Goal: Find contact information: Find contact information

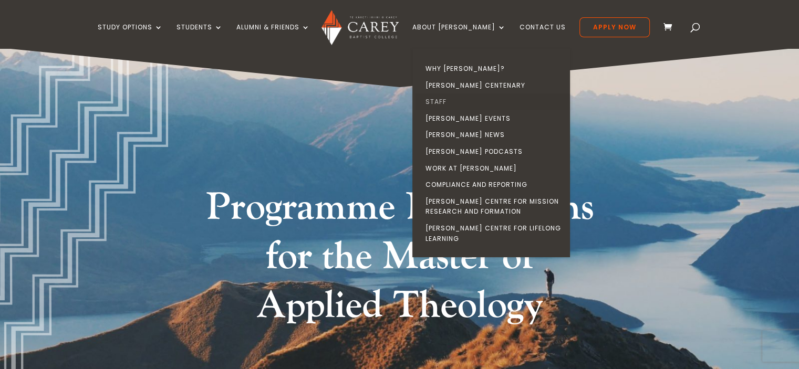
click at [457, 103] on link "Staff" at bounding box center [494, 102] width 158 height 17
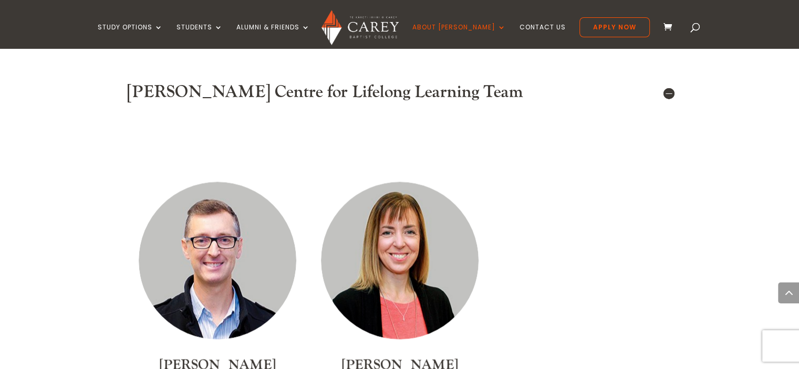
scroll to position [5486, 0]
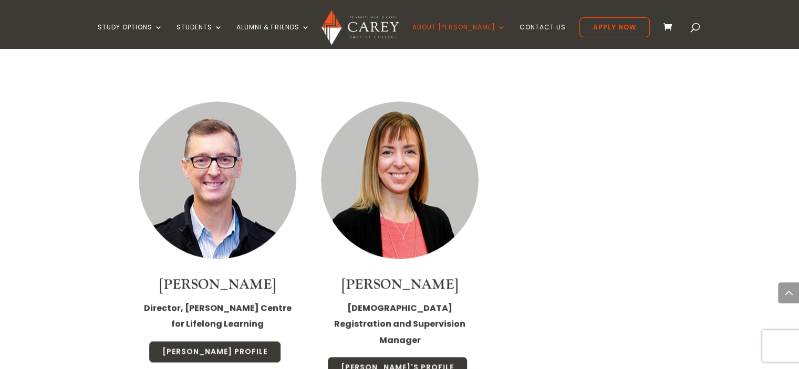
click at [520, 26] on link "Contact Us" at bounding box center [543, 36] width 46 height 25
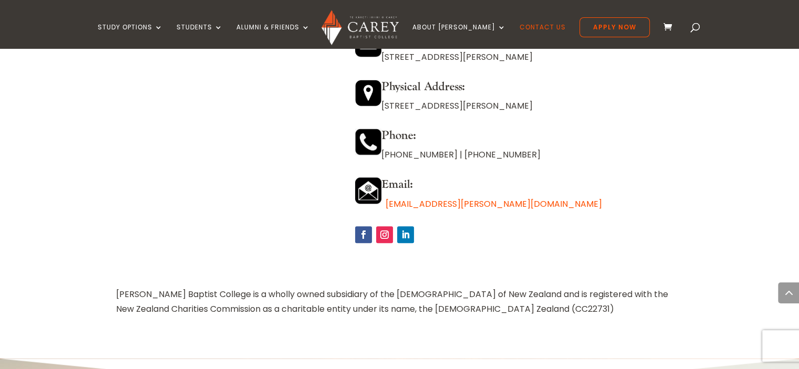
scroll to position [997, 0]
